Goal: Task Accomplishment & Management: Use online tool/utility

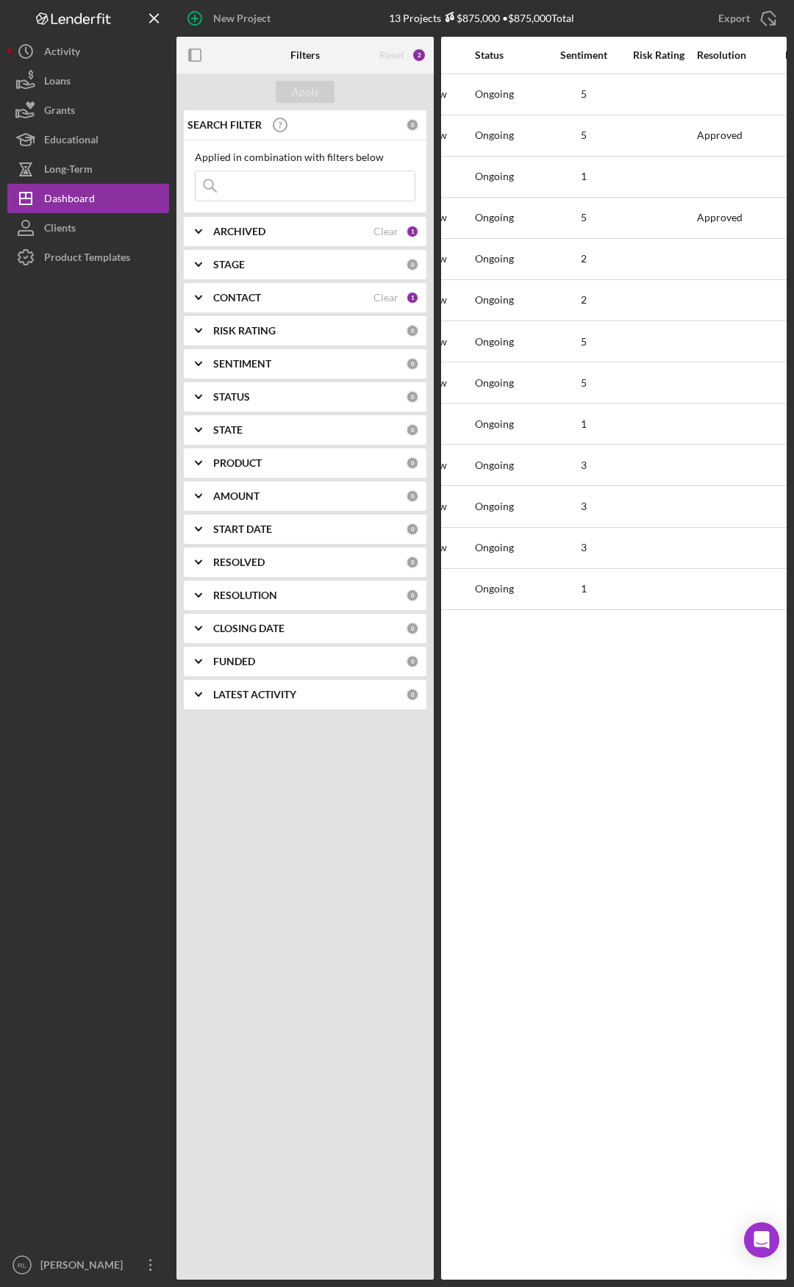
drag, startPoint x: 504, startPoint y: 723, endPoint x: 638, endPoint y: 725, distance: 133.8
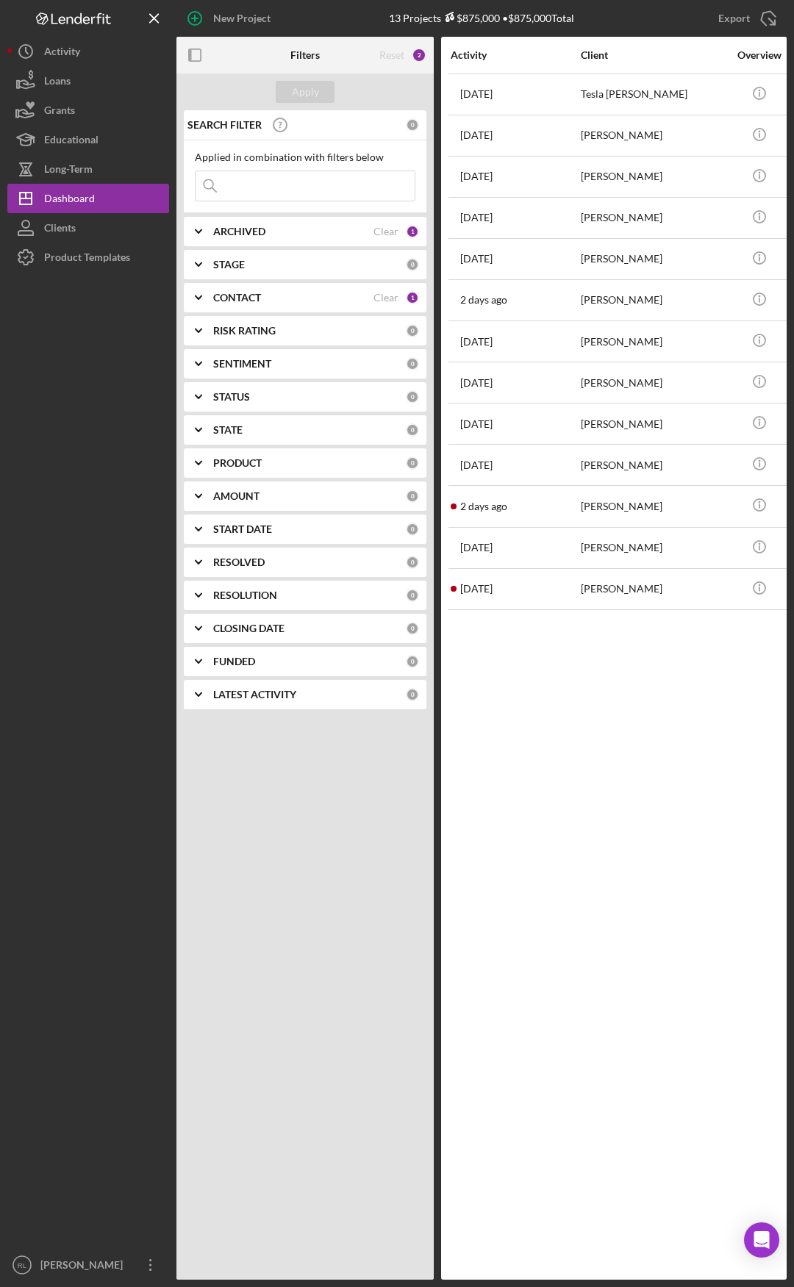
drag, startPoint x: 672, startPoint y: 726, endPoint x: 477, endPoint y: 723, distance: 194.8
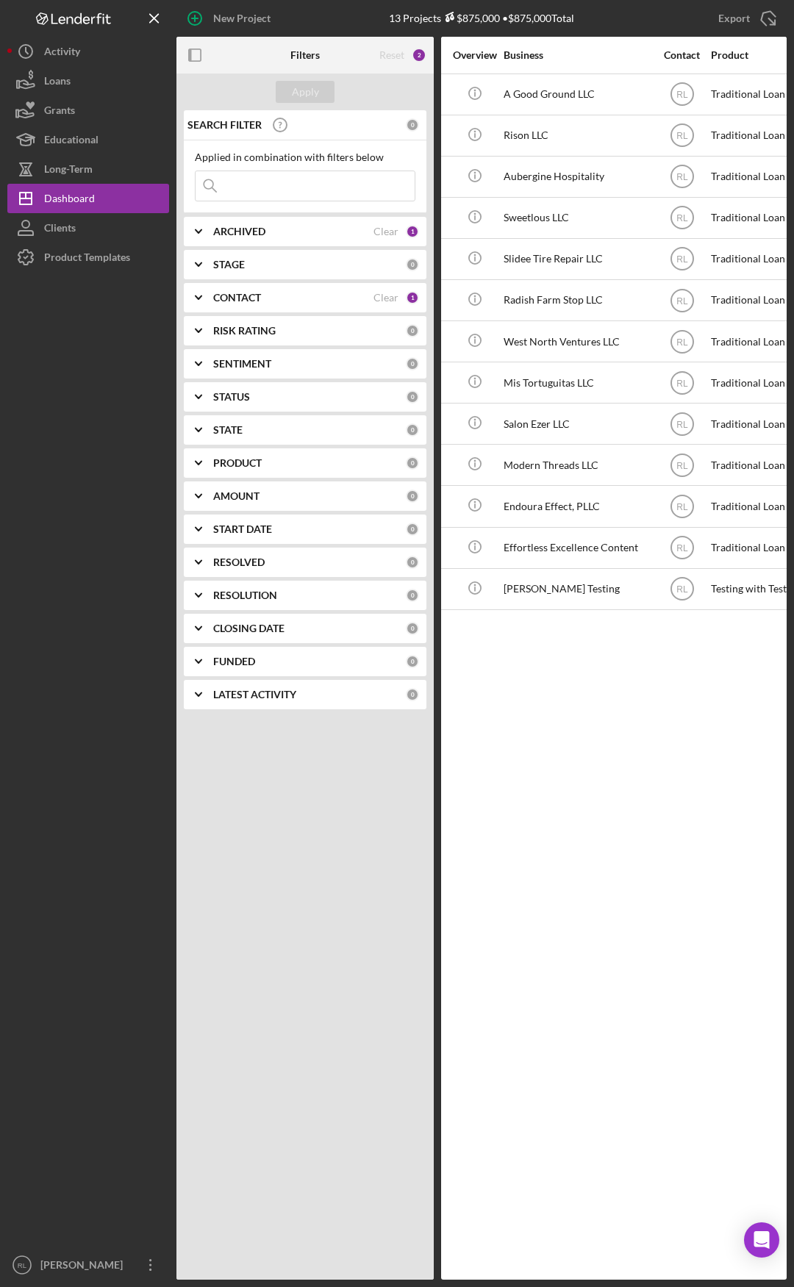
drag, startPoint x: 522, startPoint y: 684, endPoint x: 593, endPoint y: 677, distance: 70.9
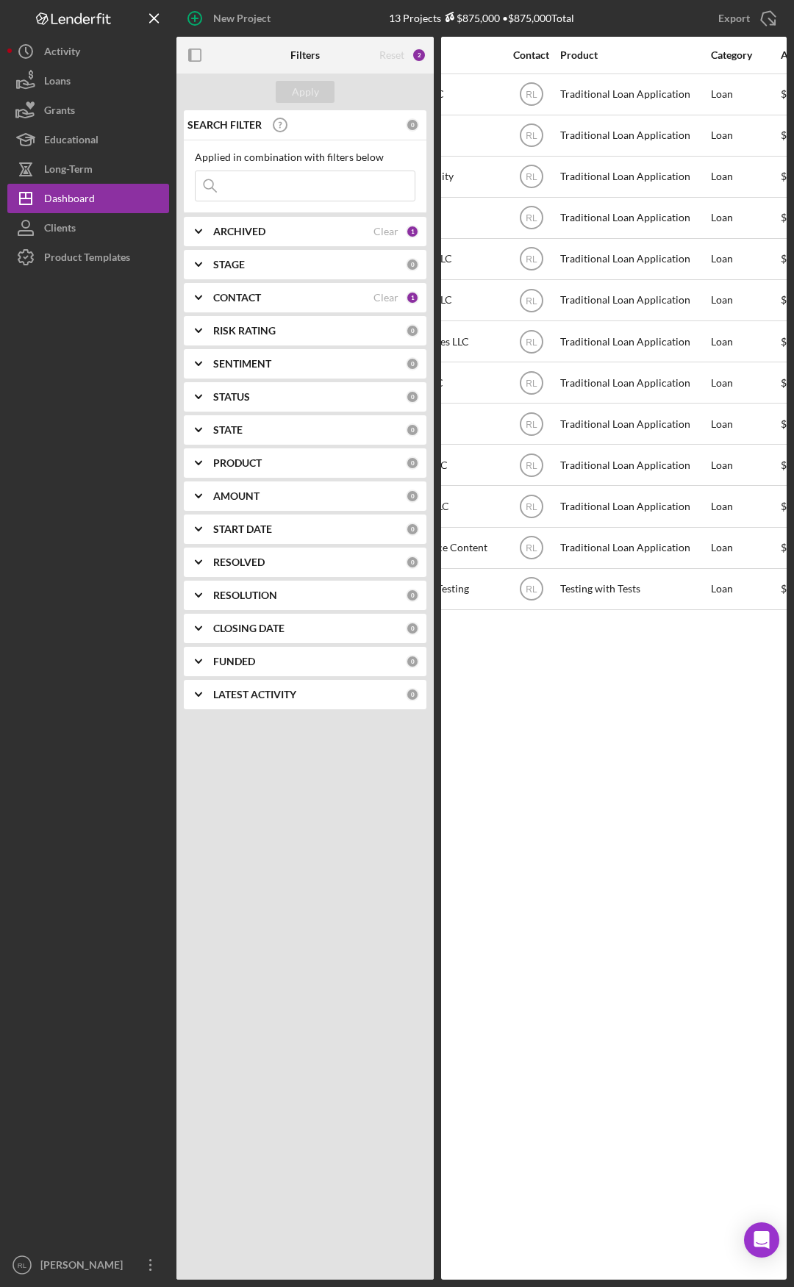
drag, startPoint x: 590, startPoint y: 668, endPoint x: 649, endPoint y: 660, distance: 59.3
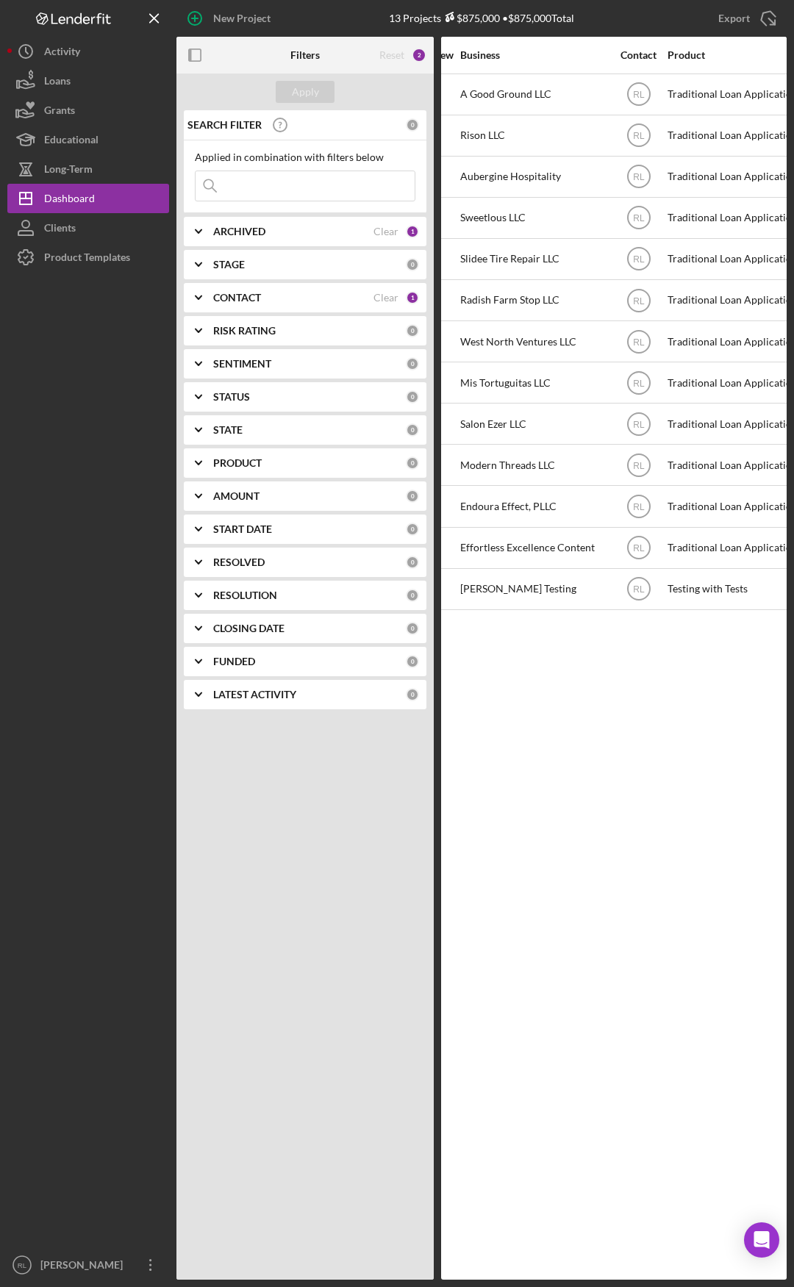
drag, startPoint x: 672, startPoint y: 661, endPoint x: 600, endPoint y: 659, distance: 72.1
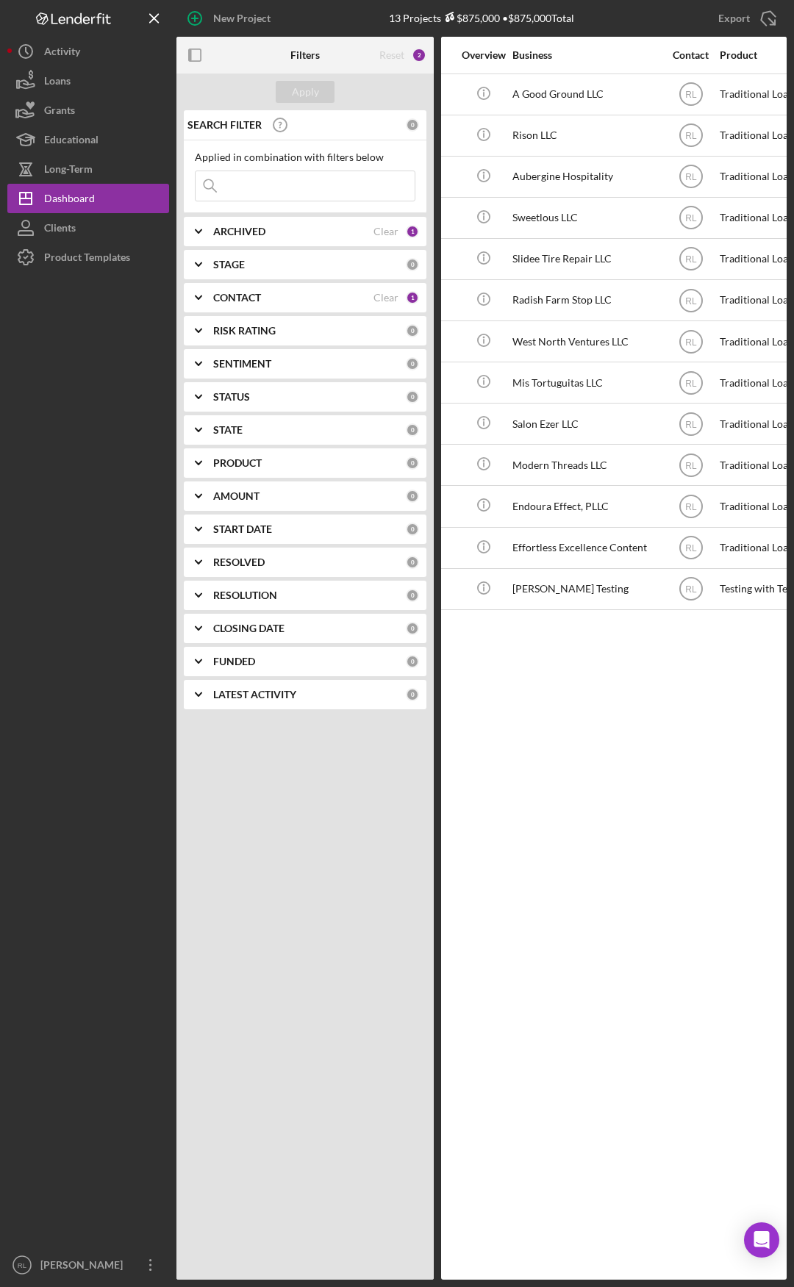
drag, startPoint x: 631, startPoint y: 690, endPoint x: 604, endPoint y: 688, distance: 28.0
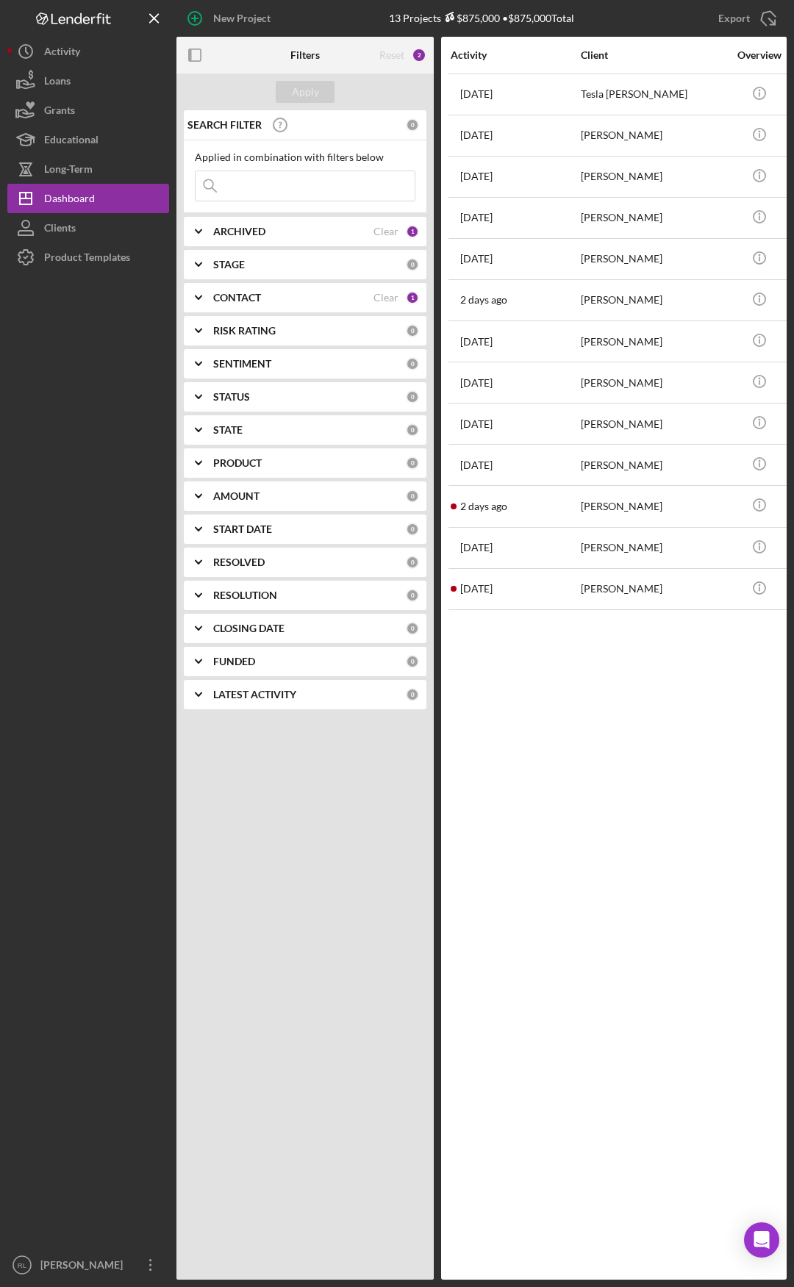
drag, startPoint x: 635, startPoint y: 673, endPoint x: 540, endPoint y: 659, distance: 96.6
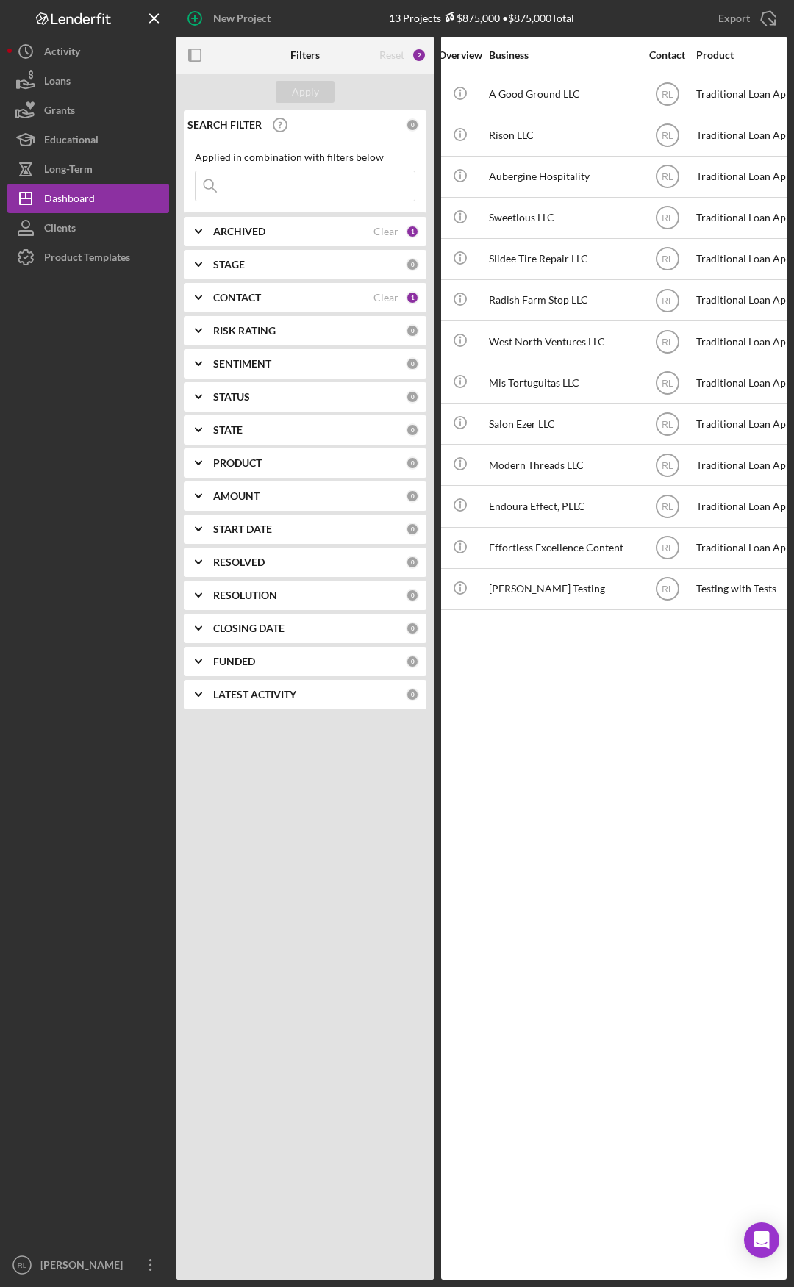
drag, startPoint x: 518, startPoint y: 658, endPoint x: 565, endPoint y: 657, distance: 46.3
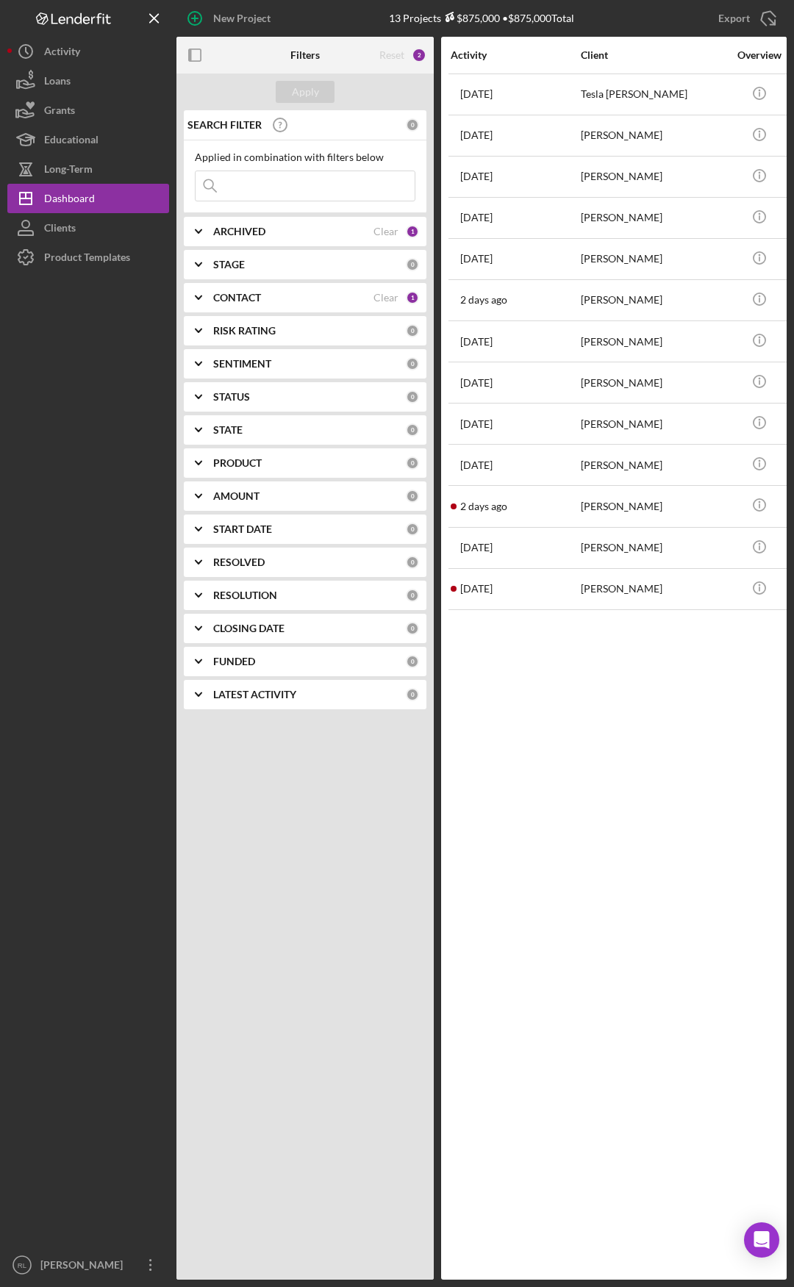
drag, startPoint x: 618, startPoint y: 667, endPoint x: 518, endPoint y: 656, distance: 99.9
click at [609, 601] on div "[PERSON_NAME]" at bounding box center [654, 589] width 147 height 39
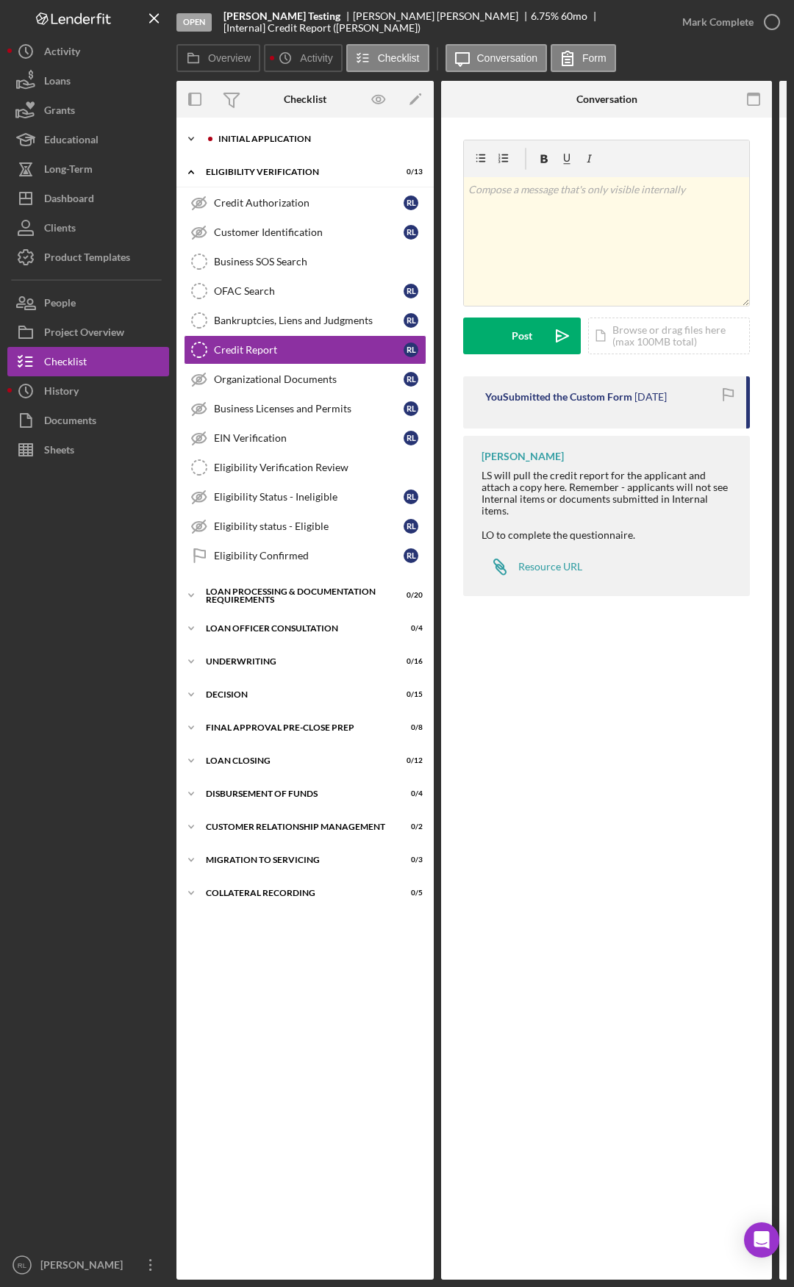
click at [269, 143] on div "Initial Application" at bounding box center [316, 139] width 197 height 9
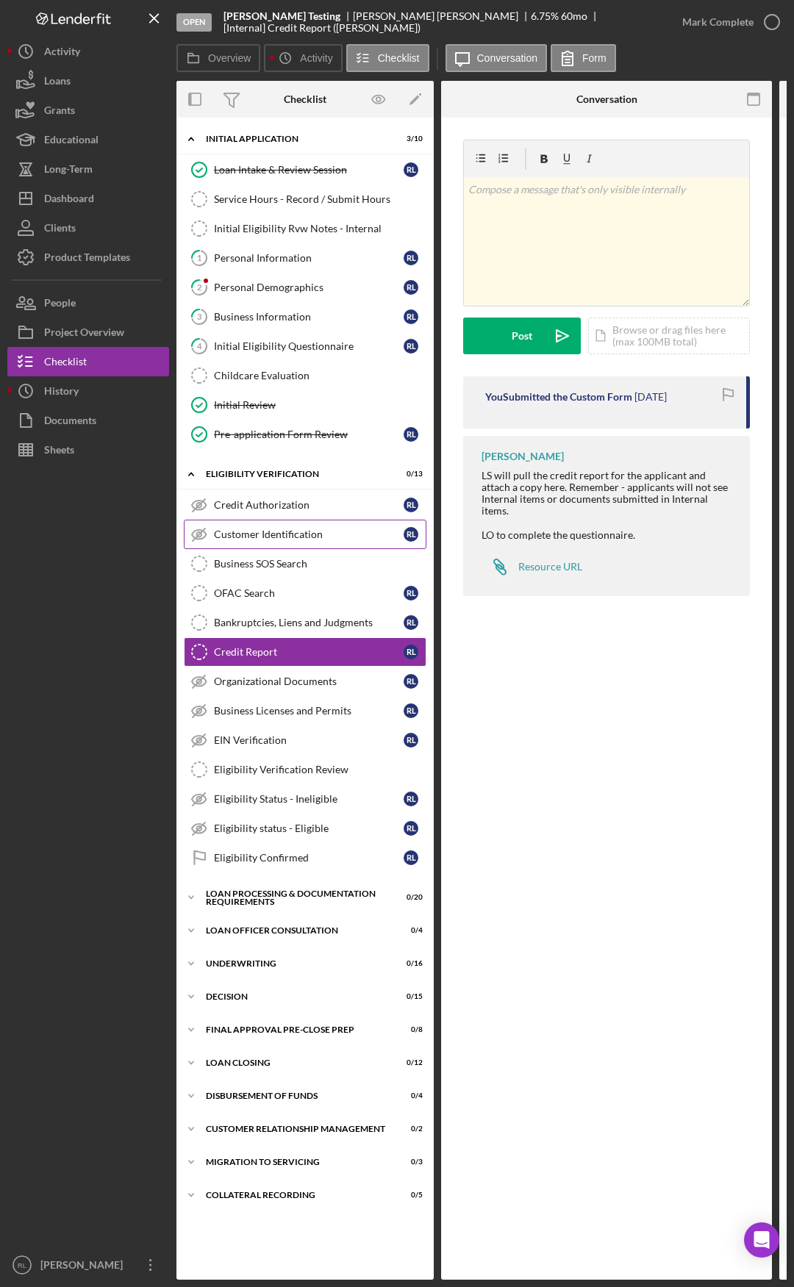
click at [309, 536] on div "Customer Identification" at bounding box center [309, 535] width 190 height 12
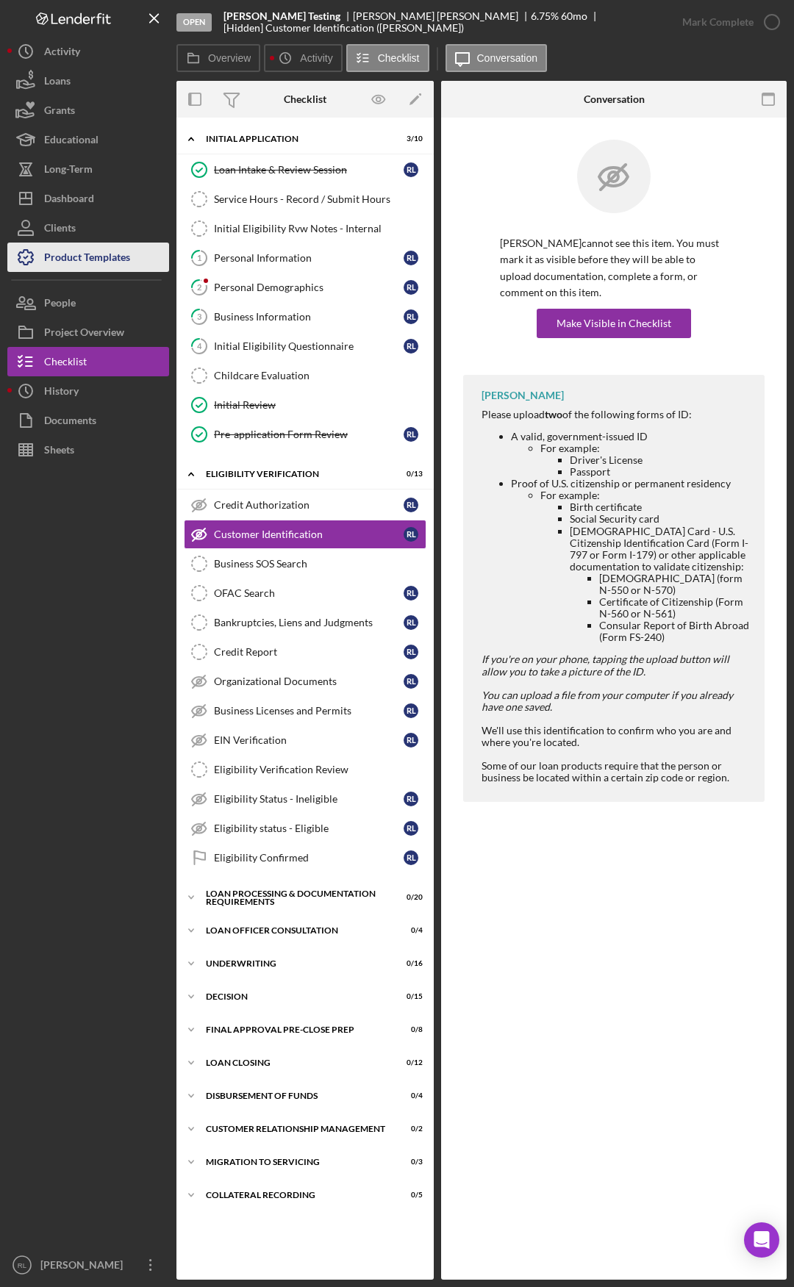
click at [71, 257] on div "Product Templates" at bounding box center [87, 259] width 86 height 33
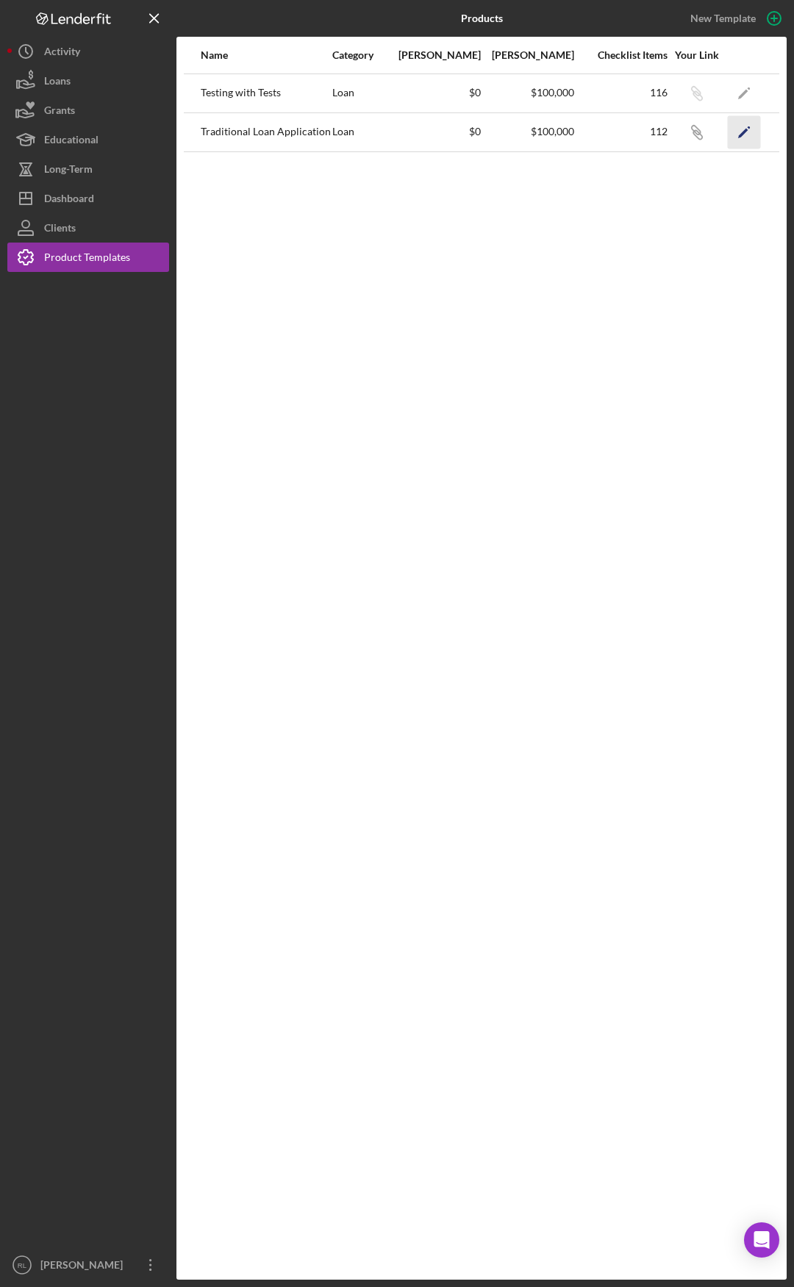
click at [737, 129] on icon "Icon/Edit" at bounding box center [744, 131] width 33 height 33
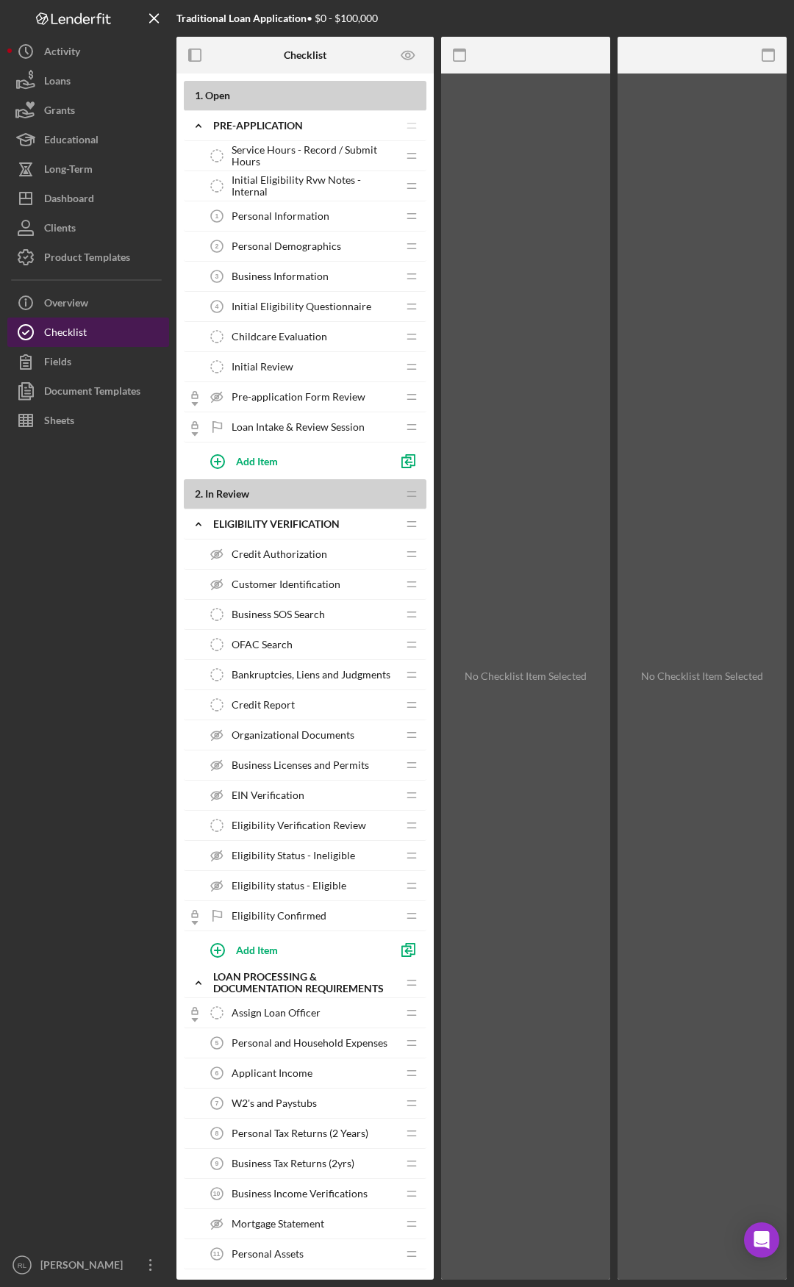
click at [60, 329] on div "Checklist" at bounding box center [65, 334] width 43 height 33
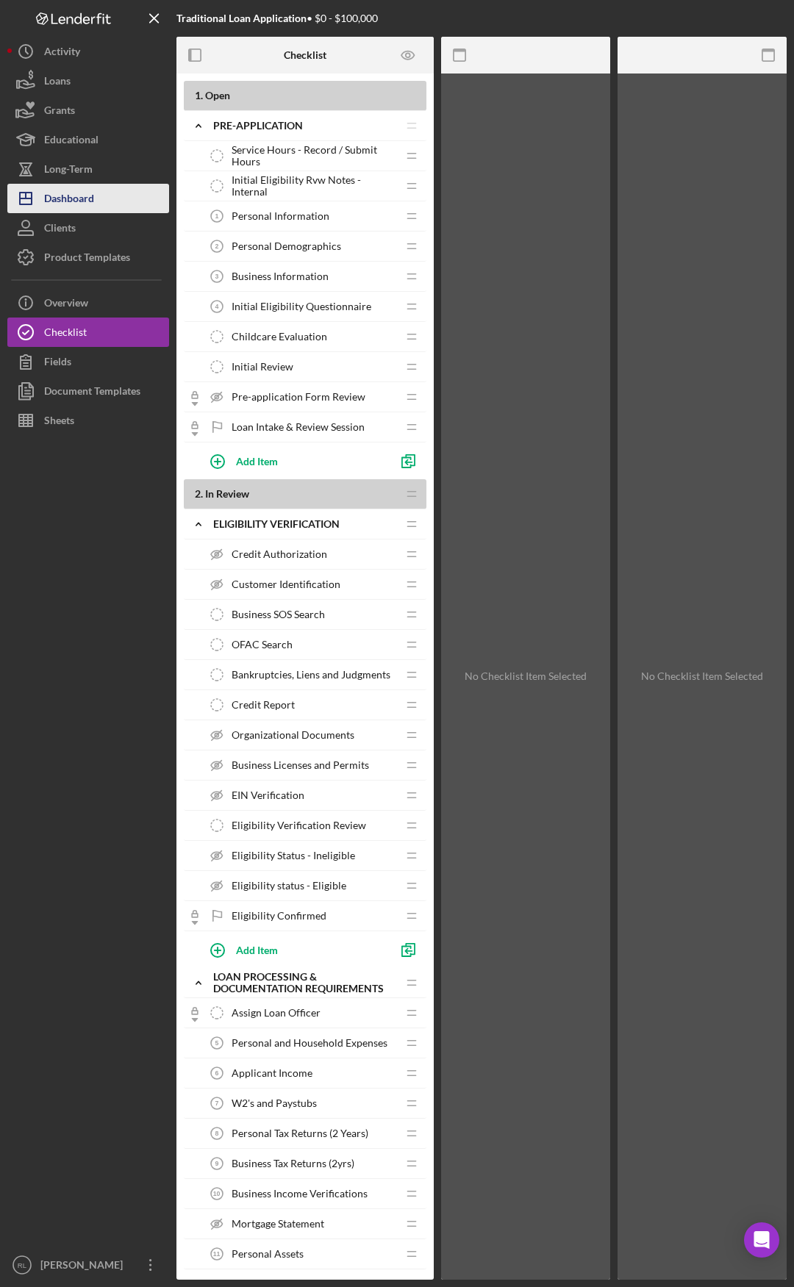
click at [71, 207] on div "Dashboard" at bounding box center [69, 200] width 50 height 33
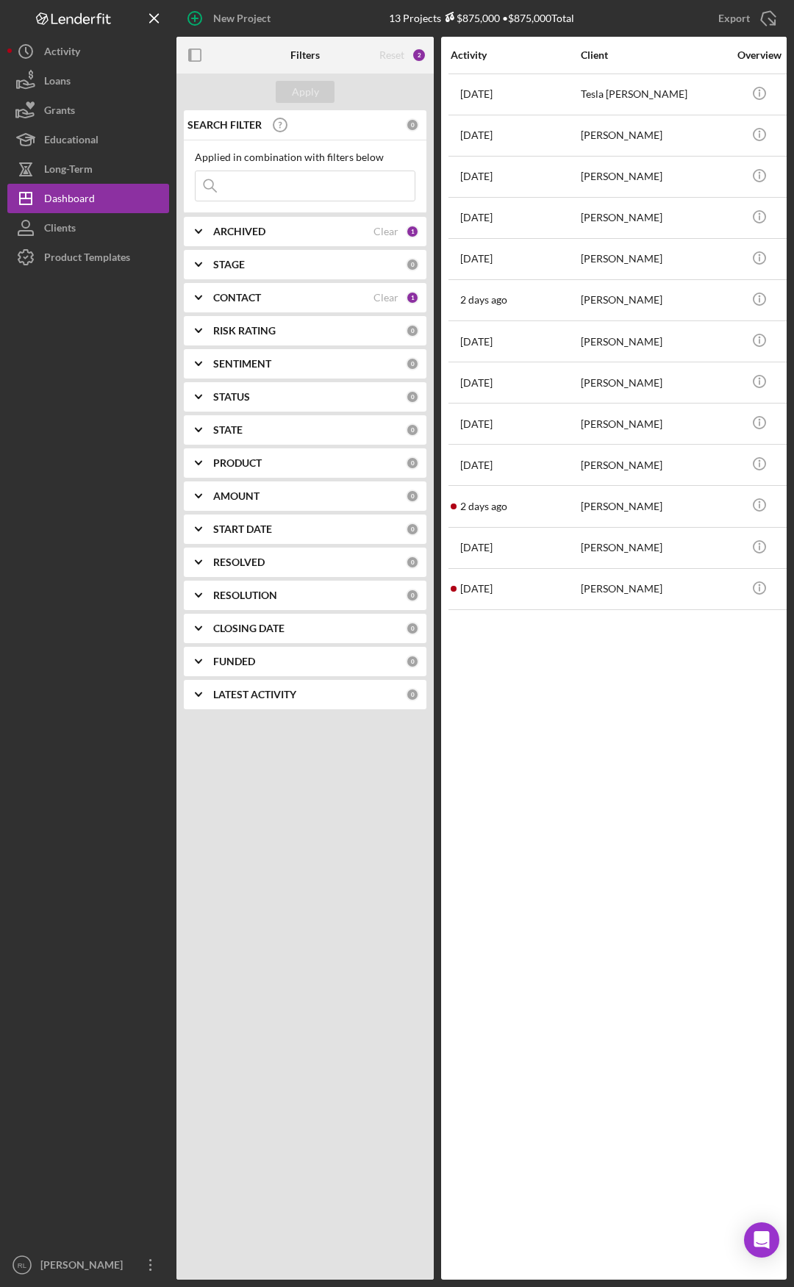
drag, startPoint x: 489, startPoint y: 654, endPoint x: 394, endPoint y: 640, distance: 95.8
drag, startPoint x: 460, startPoint y: 645, endPoint x: 454, endPoint y: 629, distance: 16.8
drag, startPoint x: 443, startPoint y: 623, endPoint x: 362, endPoint y: 620, distance: 81.7
